Goal: Task Accomplishment & Management: Manage account settings

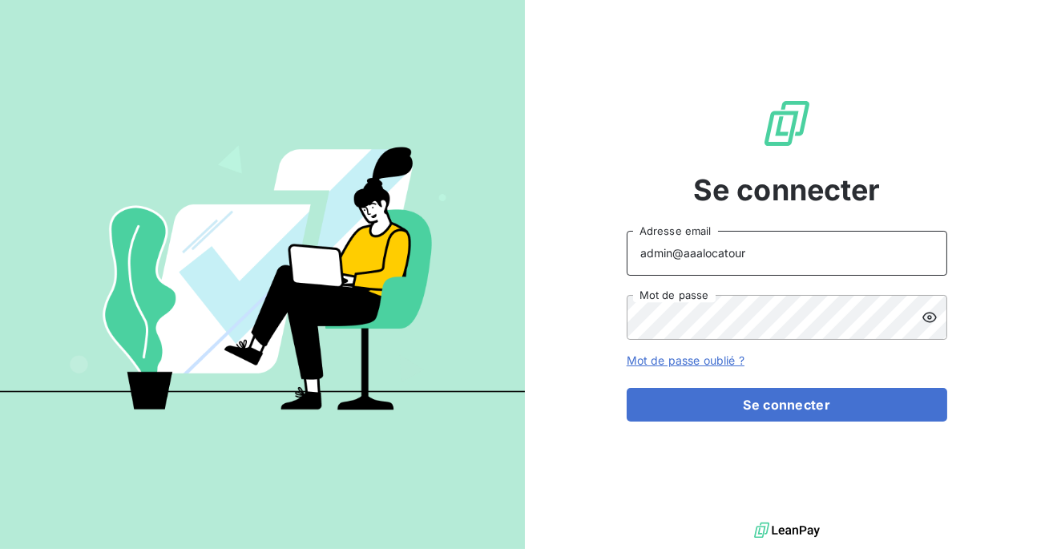
click at [767, 253] on input "admin@aaalocatour" at bounding box center [787, 253] width 321 height 45
type input "admin@worklib"
click at [627, 388] on button "Se connecter" at bounding box center [787, 405] width 321 height 34
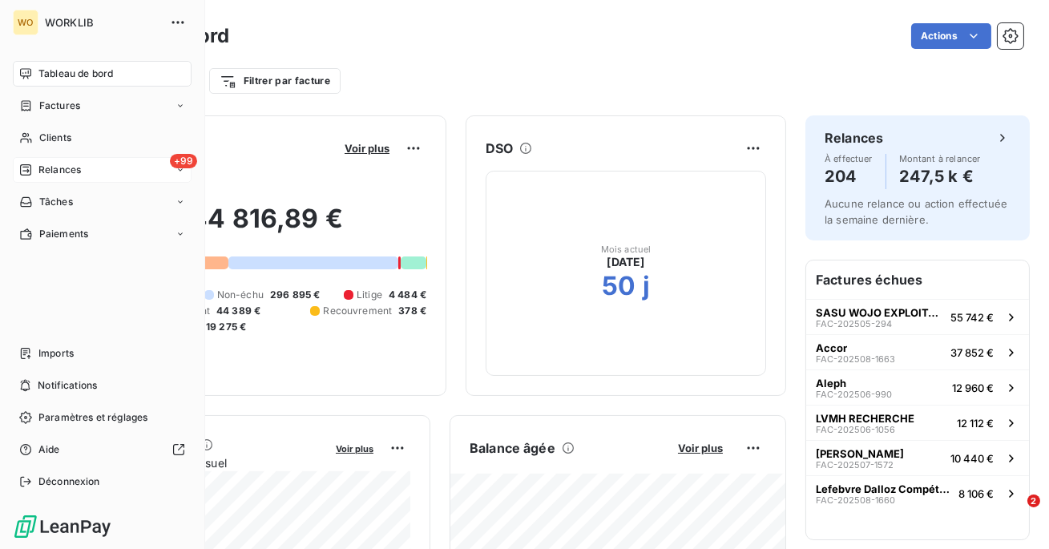
click at [48, 172] on span "Relances" at bounding box center [59, 170] width 42 height 14
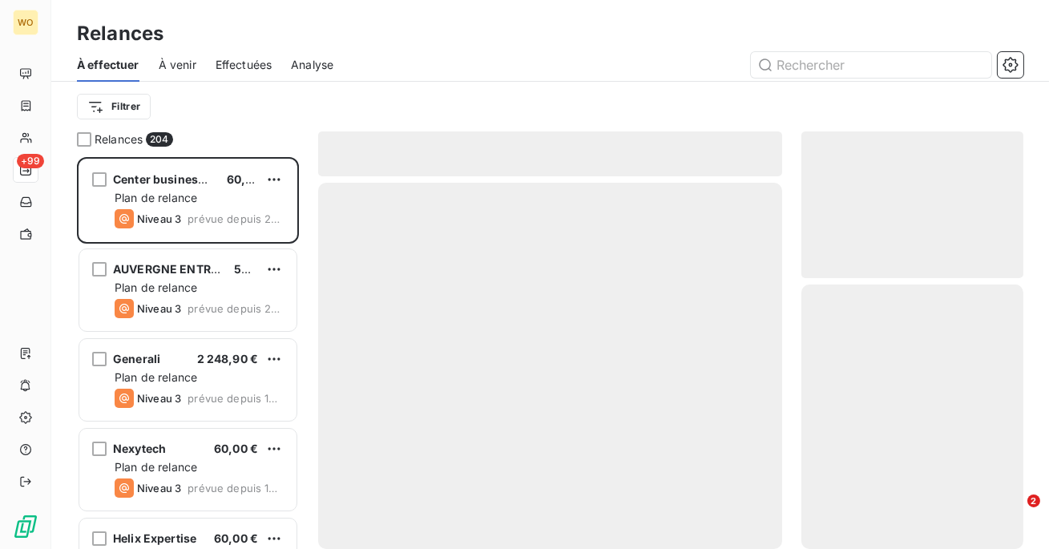
scroll to position [392, 222]
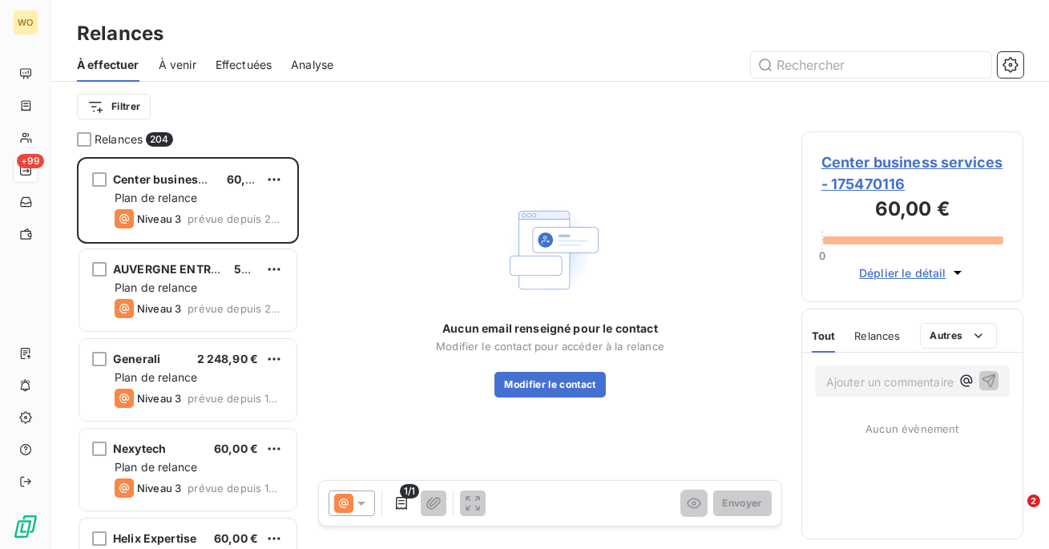
click at [243, 65] on span "Effectuées" at bounding box center [244, 65] width 57 height 16
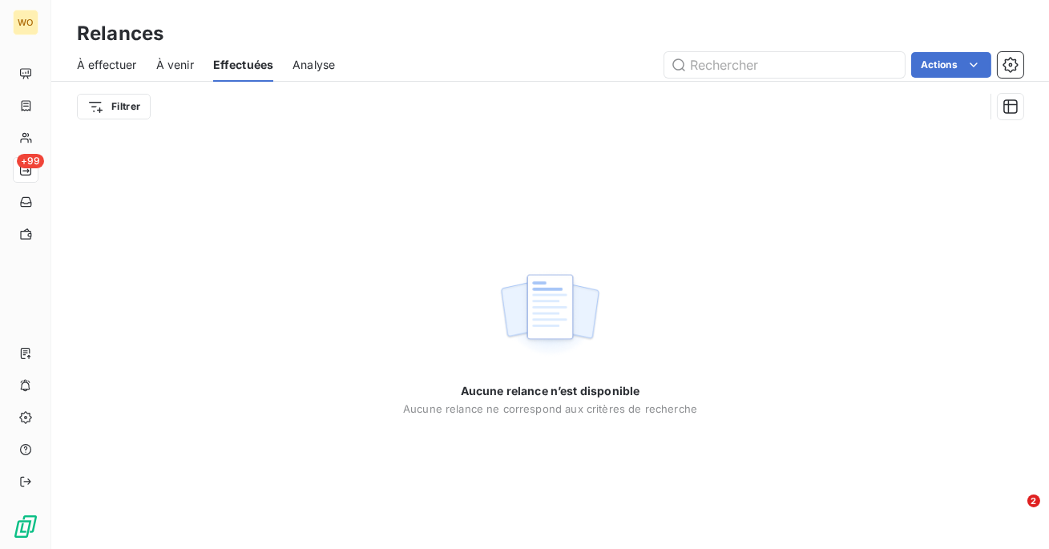
click at [94, 71] on span "À effectuer" at bounding box center [107, 65] width 60 height 16
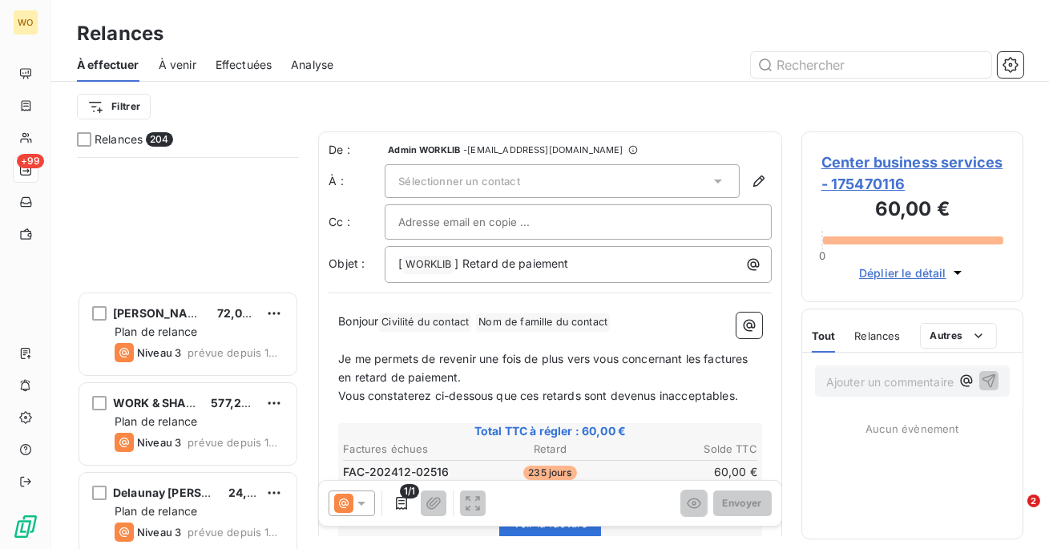
scroll to position [751, 0]
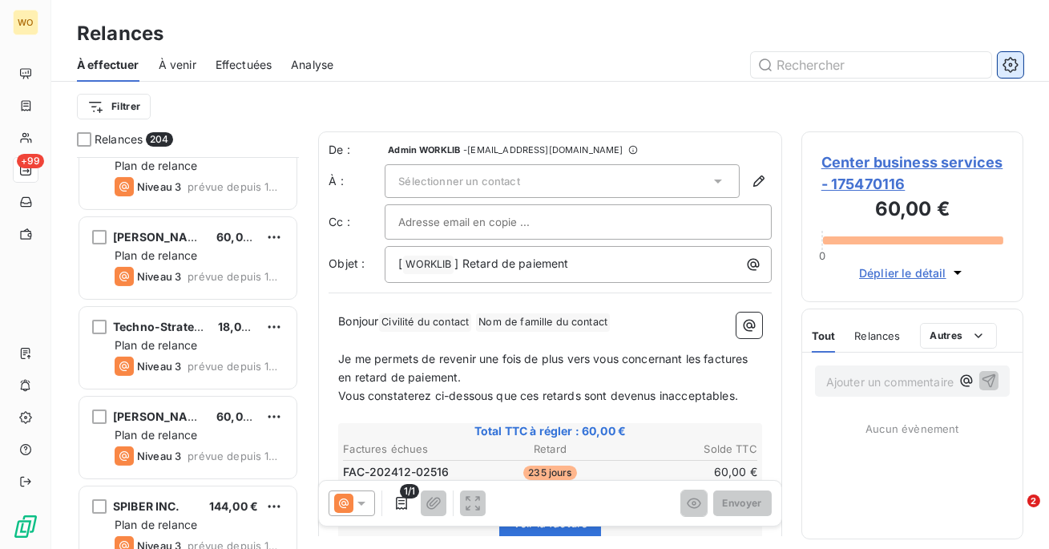
click at [1015, 65] on icon "button" at bounding box center [1011, 65] width 16 height 16
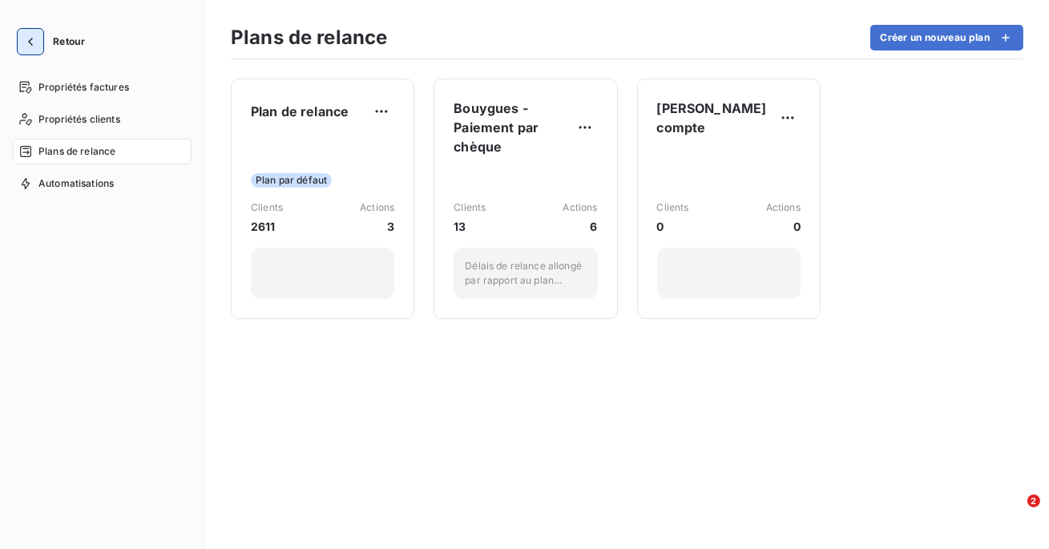
click at [18, 41] on button "button" at bounding box center [31, 42] width 26 height 26
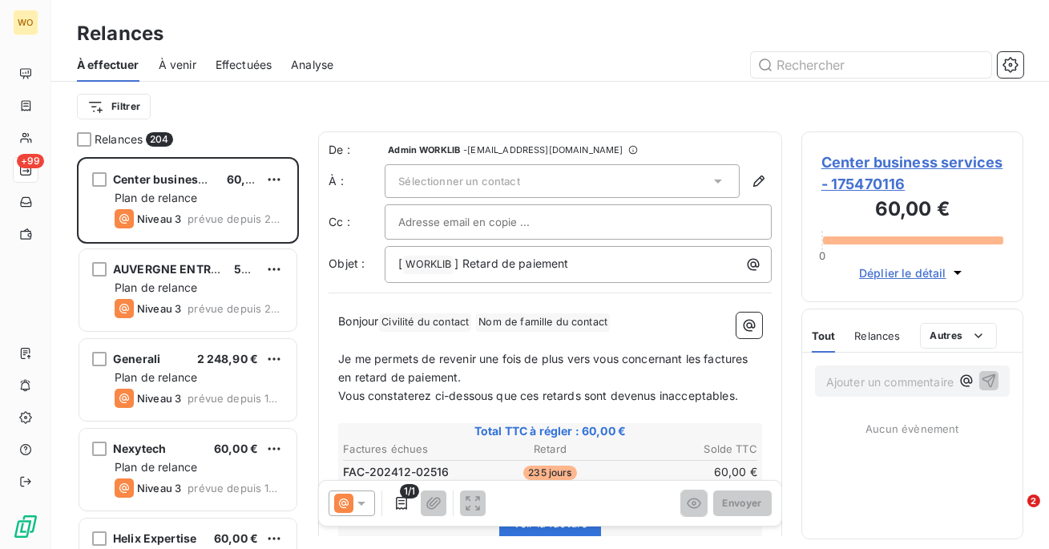
scroll to position [392, 222]
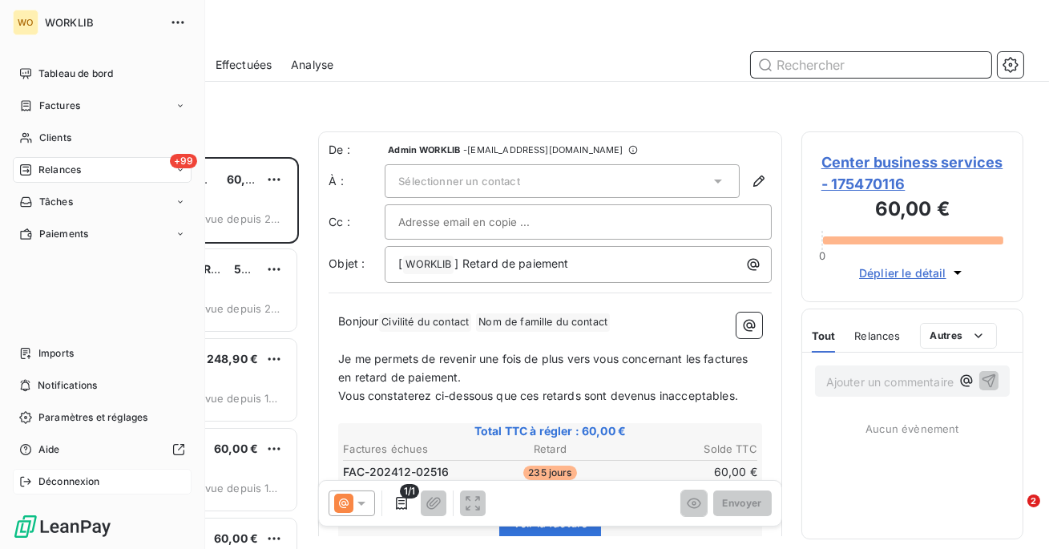
click at [49, 483] on span "Déconnexion" at bounding box center [69, 482] width 62 height 14
